Goal: Find specific page/section: Find specific page/section

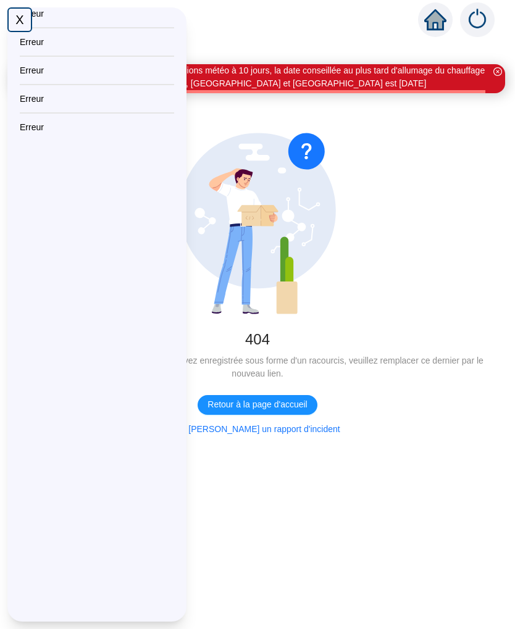
click at [27, 9] on div "X" at bounding box center [19, 19] width 25 height 25
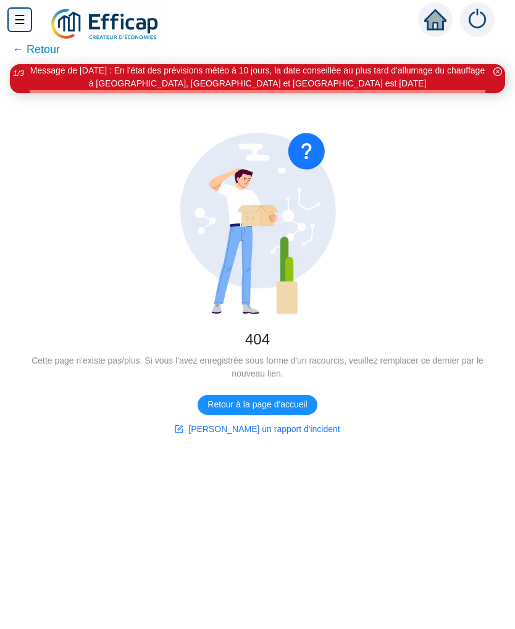
click at [14, 20] on div "☰" at bounding box center [19, 19] width 25 height 25
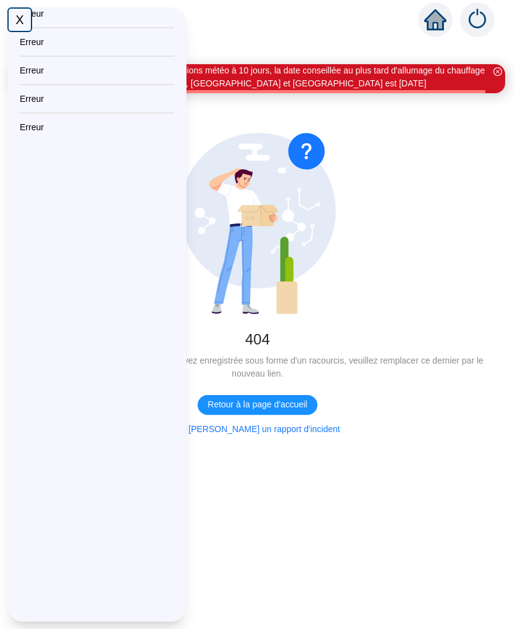
click at [25, 22] on div "X" at bounding box center [19, 19] width 25 height 25
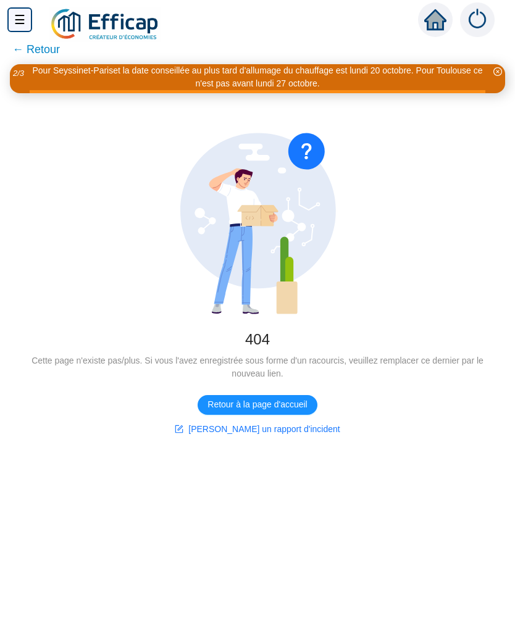
click at [35, 45] on span "← Retour" at bounding box center [36, 49] width 48 height 17
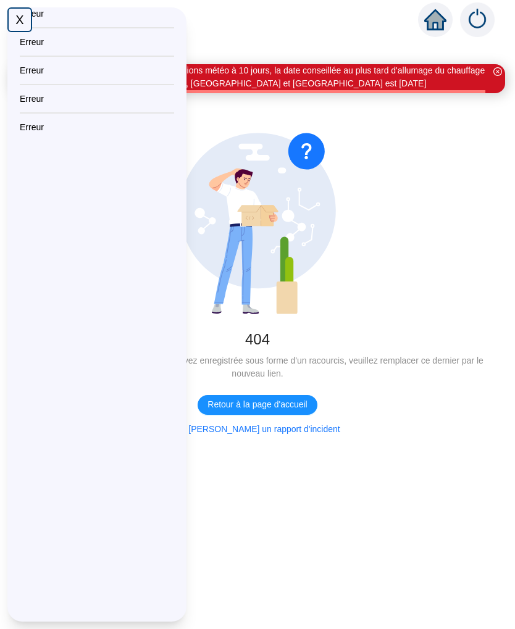
click at [20, 19] on div "X" at bounding box center [19, 19] width 25 height 25
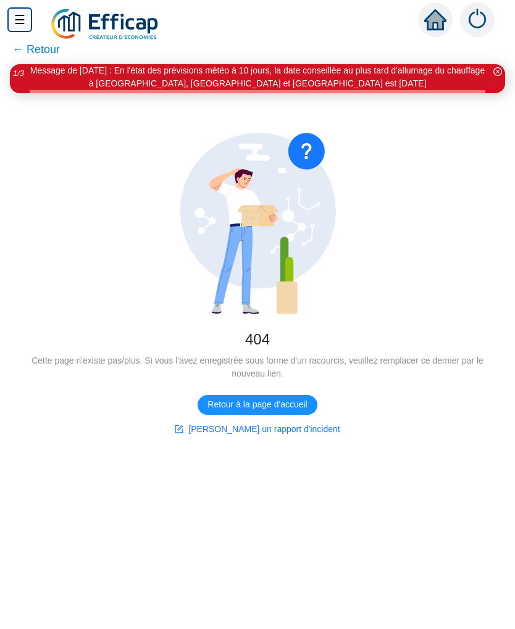
click at [277, 412] on button "Retour à la page d'accueil" at bounding box center [257, 405] width 119 height 20
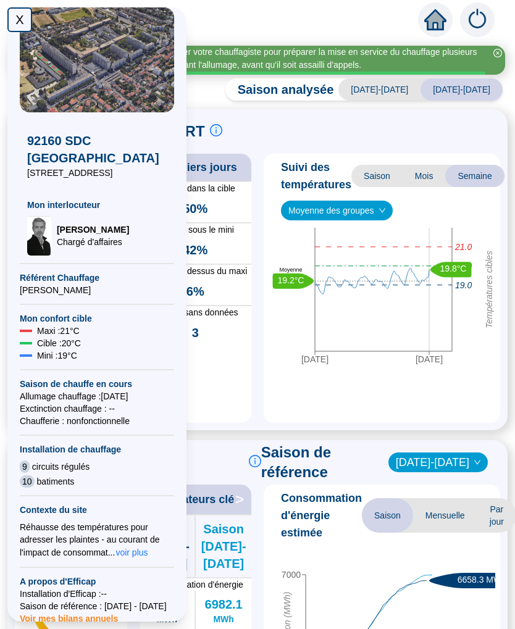
click at [238, 334] on div "Sondes dans la cible 50% Sondes sous le mini 42% Sondes au dessus du maxi 6% So…" at bounding box center [196, 302] width 112 height 242
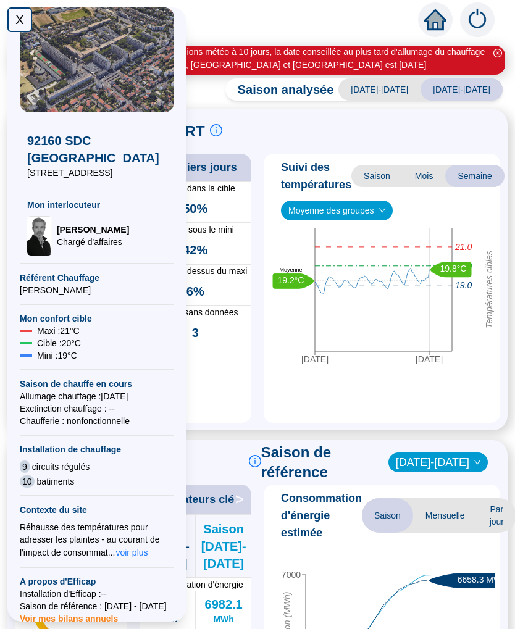
click at [20, 28] on div "X" at bounding box center [19, 19] width 25 height 25
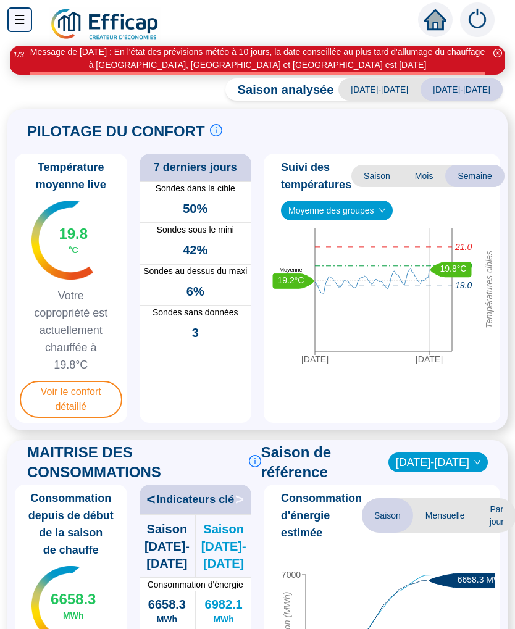
click at [96, 400] on span "Voir le confort détaillé" at bounding box center [71, 399] width 103 height 37
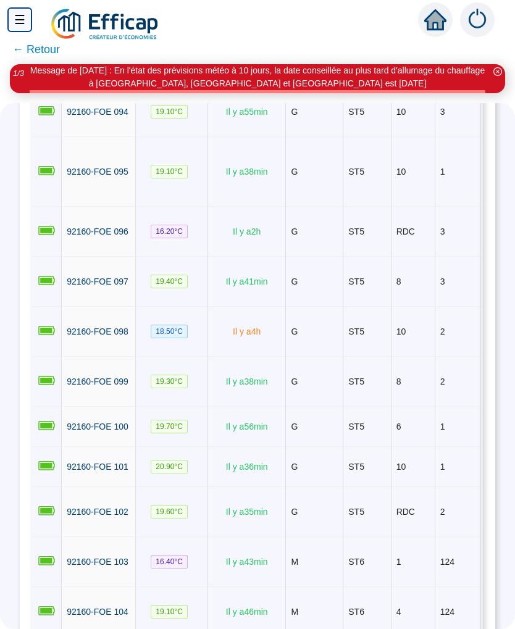
scroll to position [4593, 0]
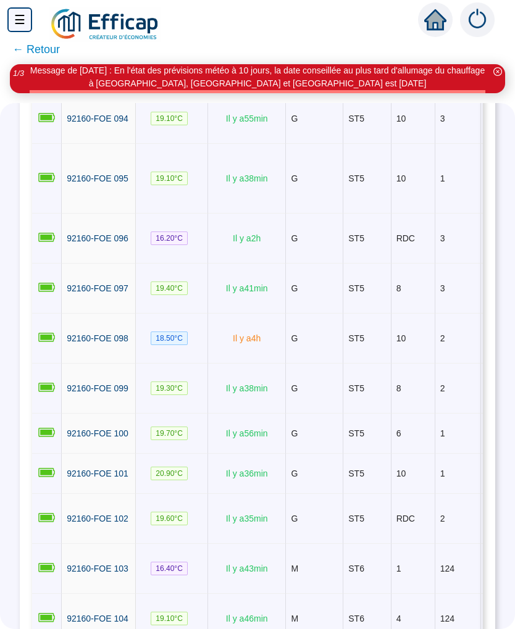
click at [412, 94] on td "2" at bounding box center [414, 69] width 44 height 50
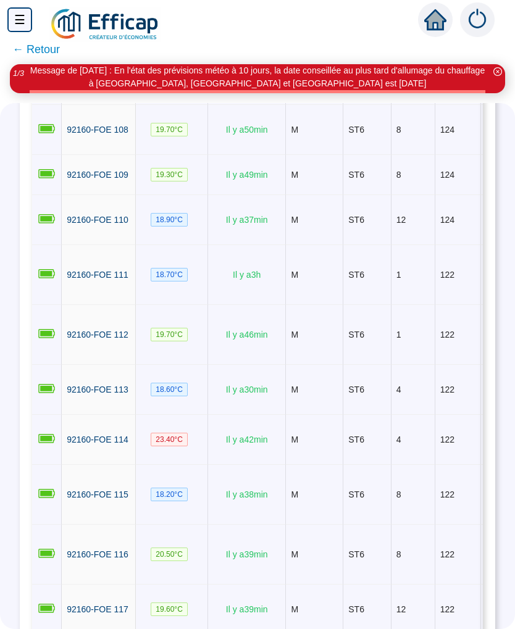
scroll to position [0, 0]
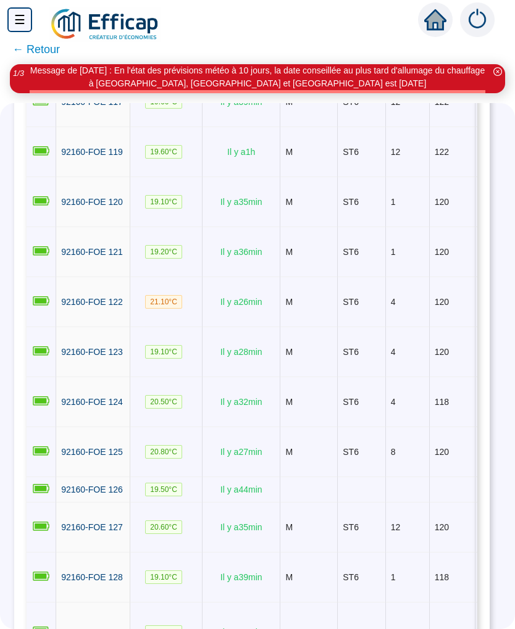
click at [411, 77] on td "8" at bounding box center [408, 47] width 44 height 60
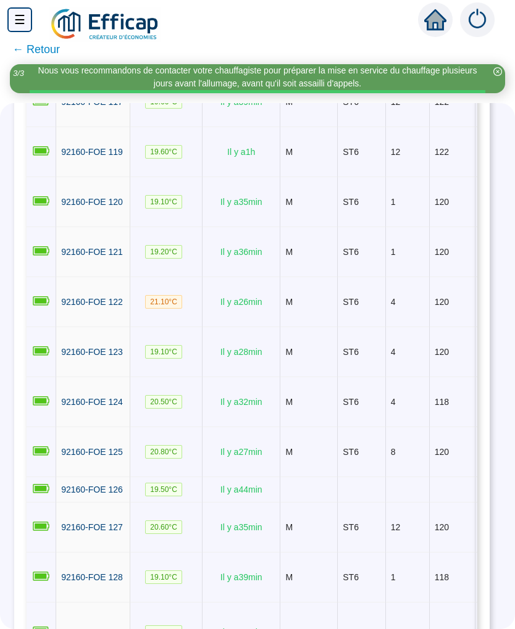
scroll to position [0, -1]
click at [384, 177] on td "ST6" at bounding box center [362, 152] width 48 height 50
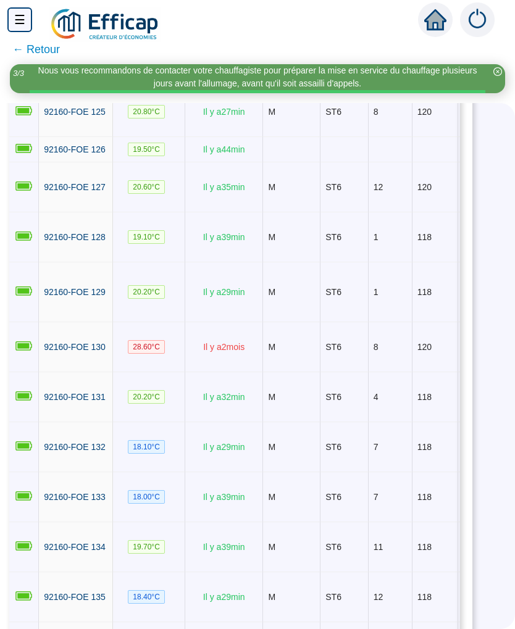
click at [385, 137] on td "8" at bounding box center [391, 112] width 44 height 50
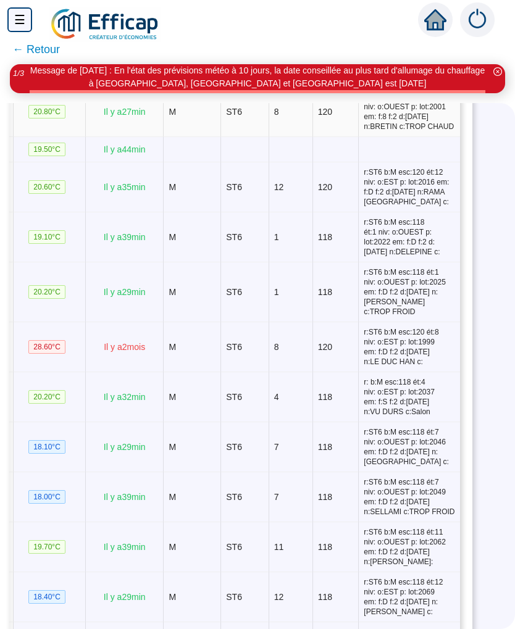
click at [410, 132] on span "r:ST6 b:M esc:120 ét:8 niv: o:OUEST p: lot:2001 em: f:8 f:2 d:[DATE] n:BRETIN c…" at bounding box center [409, 112] width 91 height 40
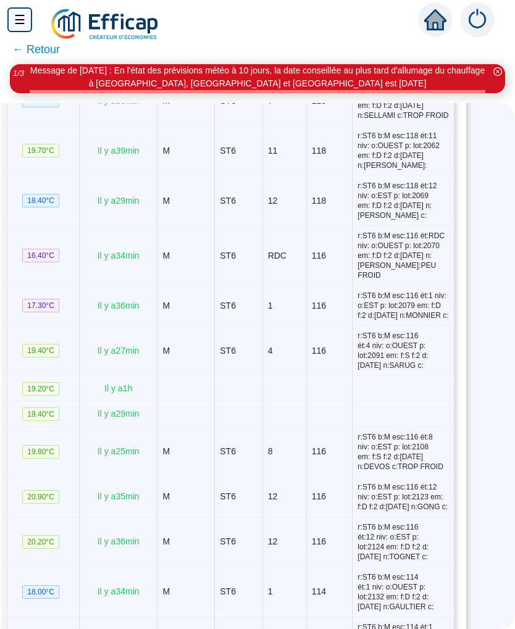
click at [414, 120] on span "r:ST6 b:M esc:118 ét:7 niv: o:OUEST p: lot:2049 em: f:D f:2 d:[DATE] n:SELLAMI …" at bounding box center [403, 101] width 91 height 40
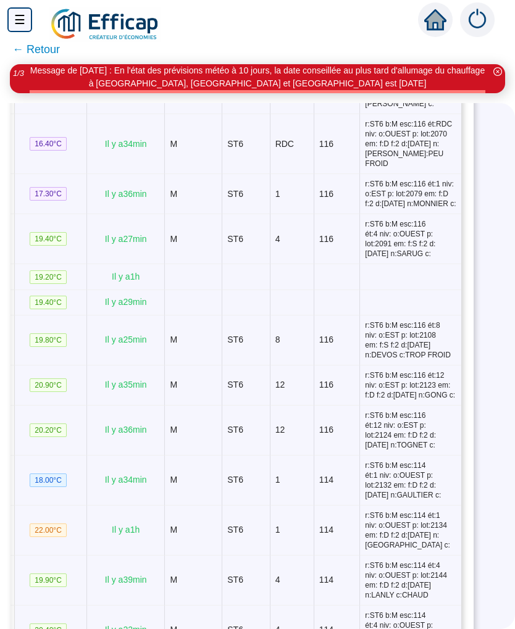
click at [415, 109] on span "r:ST6 b:M esc:118 ét:12 niv: o:EST p: lot:2069 em: f:D f:2 d:[DATE] n:[PERSON_N…" at bounding box center [410, 89] width 91 height 40
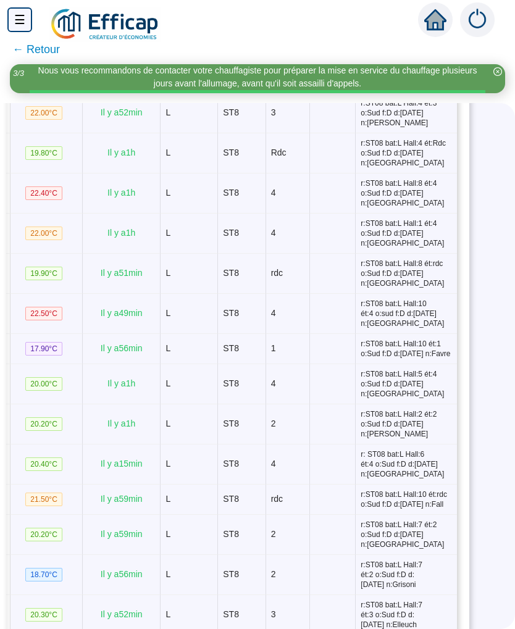
click at [397, 88] on span "r:ST08 bat:L Hall:3 ét:2 o:Sud f:D d:[DATE] n:[PERSON_NAME]" at bounding box center [406, 73] width 91 height 30
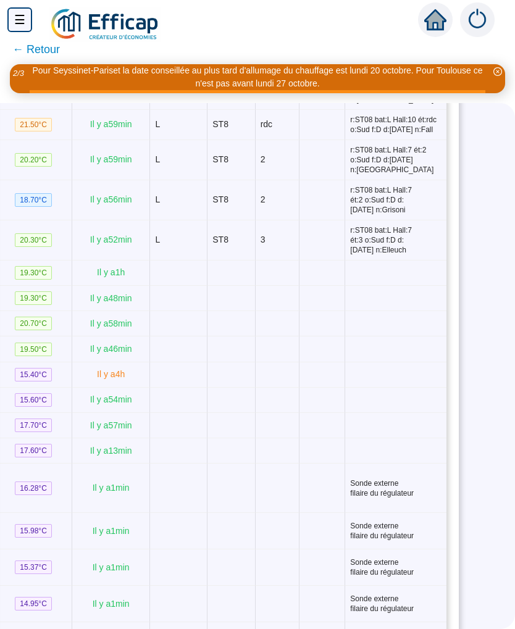
scroll to position [7857, 38]
click at [434, 23] on span "r:ST08 bat:L Hall:5 ét:4 o:Sud f:D d:[DATE] n:[GEOGRAPHIC_DATA]" at bounding box center [393, 9] width 91 height 30
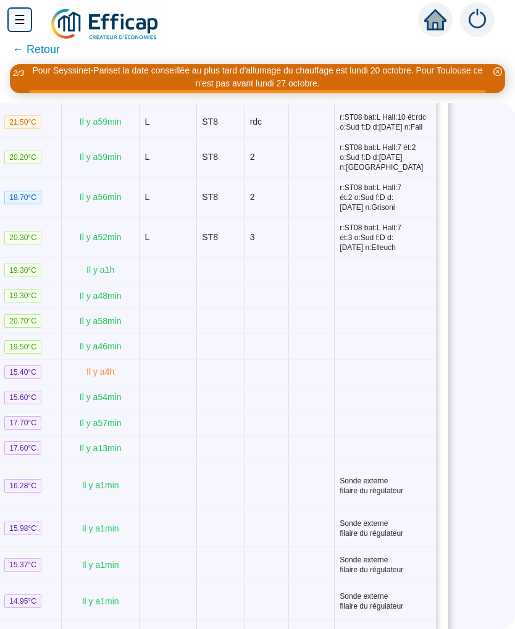
scroll to position [7860, 51]
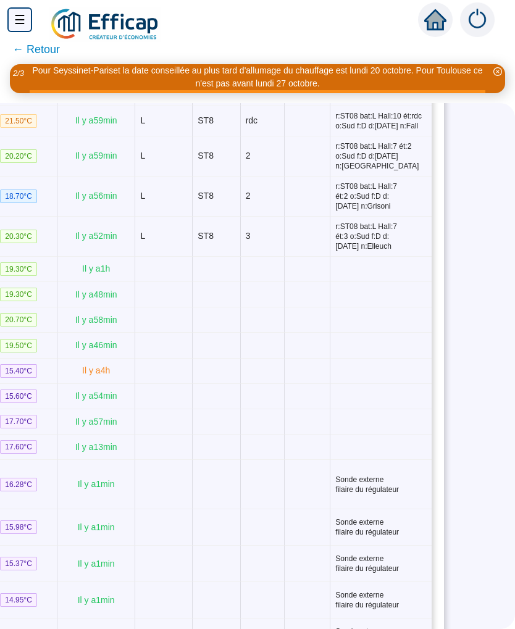
click at [431, 26] on td "r:ST08 bat:L Hall:5 ét:4 o:Sud f:D d:[DATE] n:[GEOGRAPHIC_DATA]" at bounding box center [380, 6] width 101 height 40
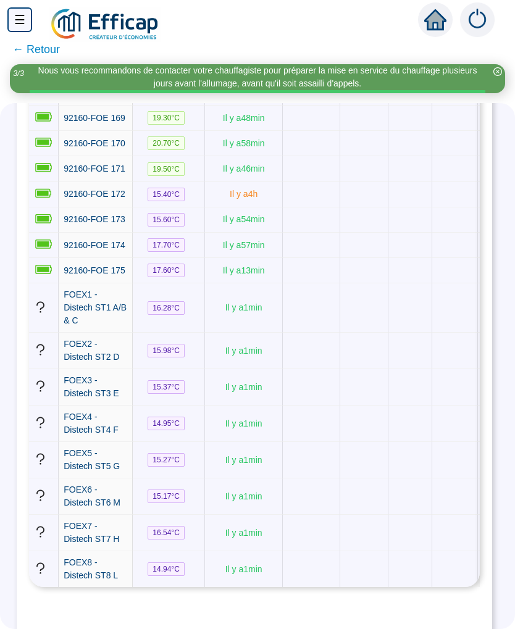
scroll to position [8053, 0]
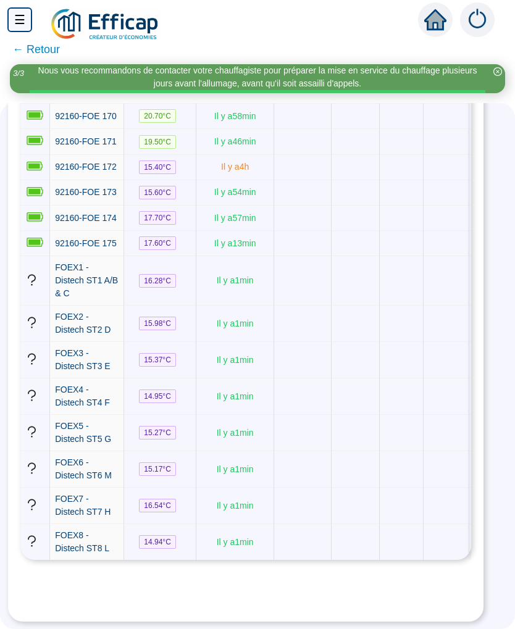
click at [409, 342] on td at bounding box center [402, 324] width 44 height 36
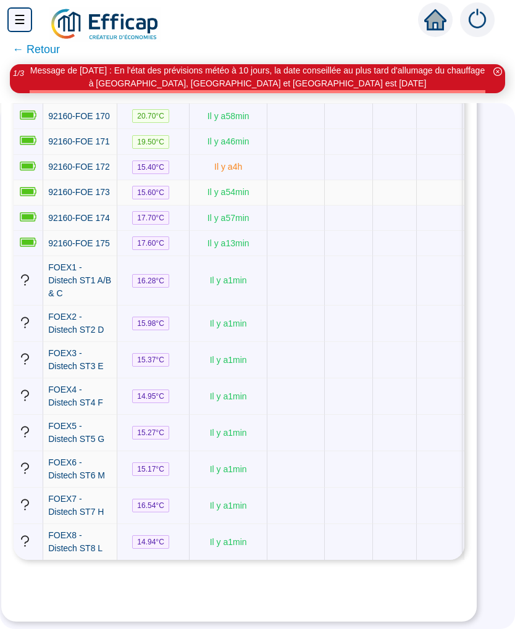
scroll to position [8284, 18]
click at [418, 206] on td at bounding box center [396, 192] width 44 height 25
click at [423, 306] on td at bounding box center [440, 280] width 46 height 49
click at [417, 306] on td at bounding box center [395, 280] width 44 height 49
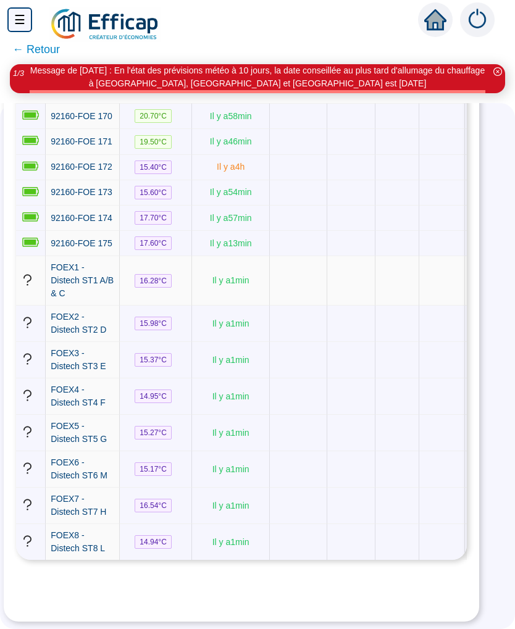
click at [413, 306] on td at bounding box center [398, 280] width 44 height 49
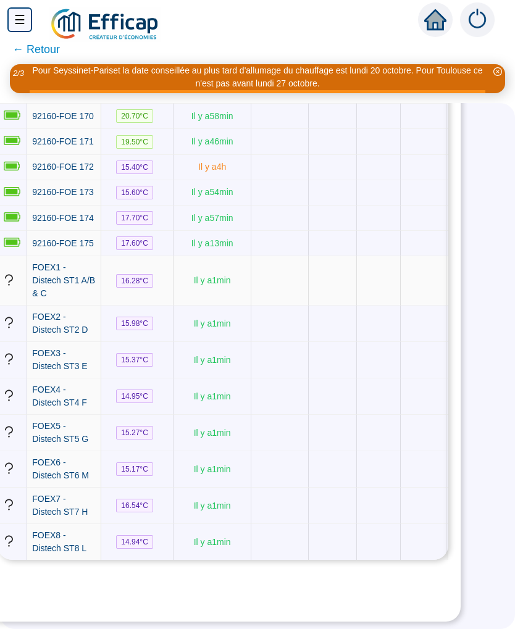
click at [421, 104] on td at bounding box center [424, 90] width 46 height 25
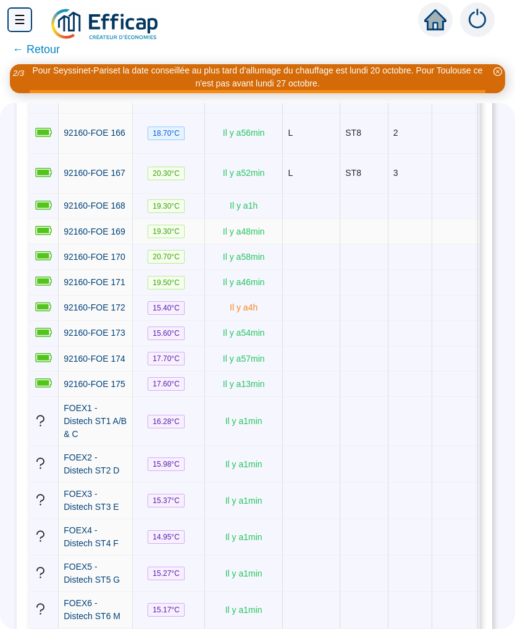
scroll to position [7923, 3]
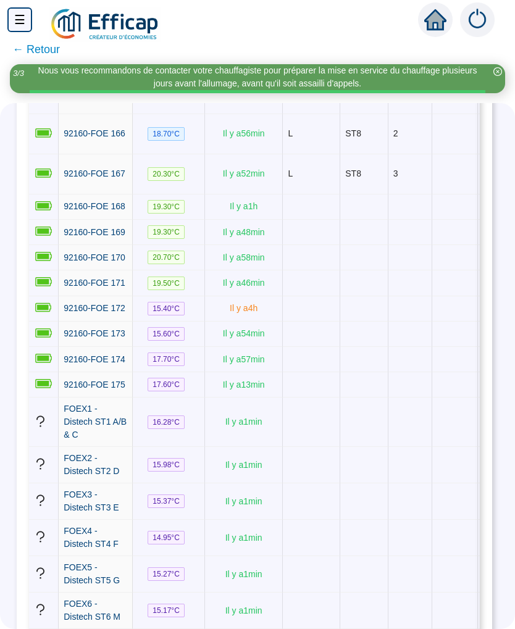
click at [28, 47] on span "← Retour" at bounding box center [36, 49] width 48 height 17
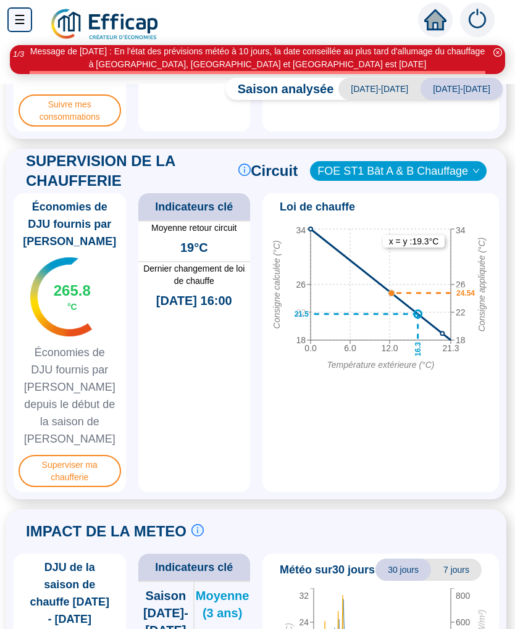
scroll to position [695, 6]
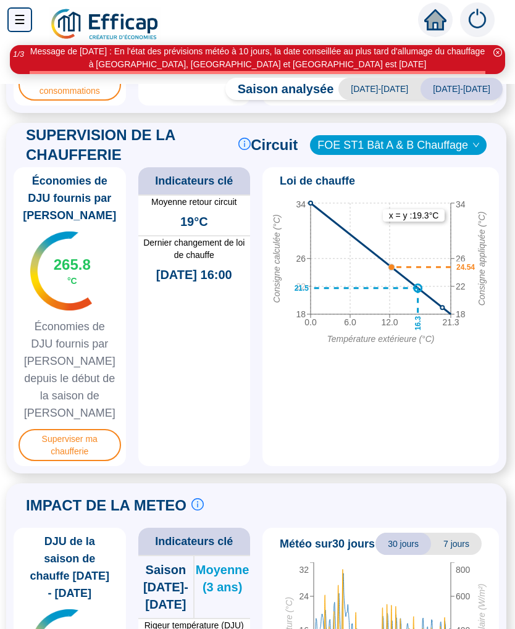
click at [436, 441] on div "0.0 6.0 12.0 21.3 Température extérieure (°C) 18 22 26 34 Consigne calculée (°C…" at bounding box center [380, 329] width 227 height 264
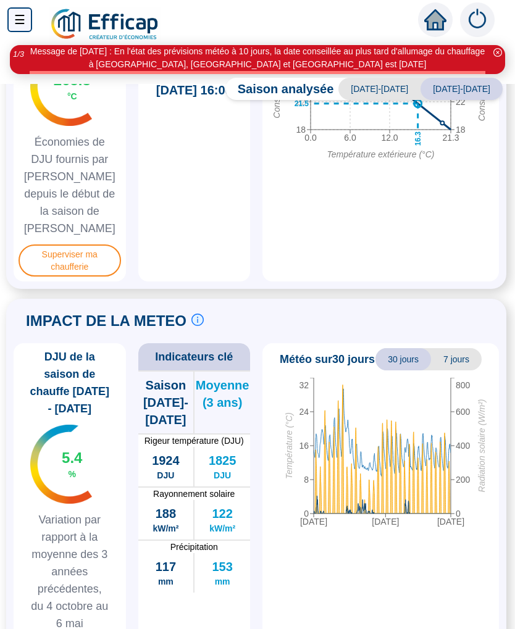
scroll to position [880, 11]
